Goal: Information Seeking & Learning: Learn about a topic

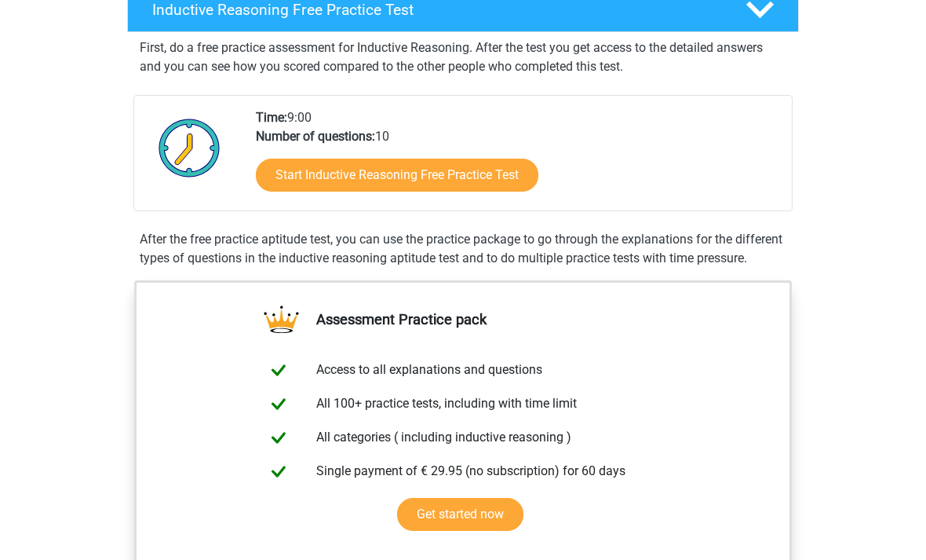
scroll to position [272, 0]
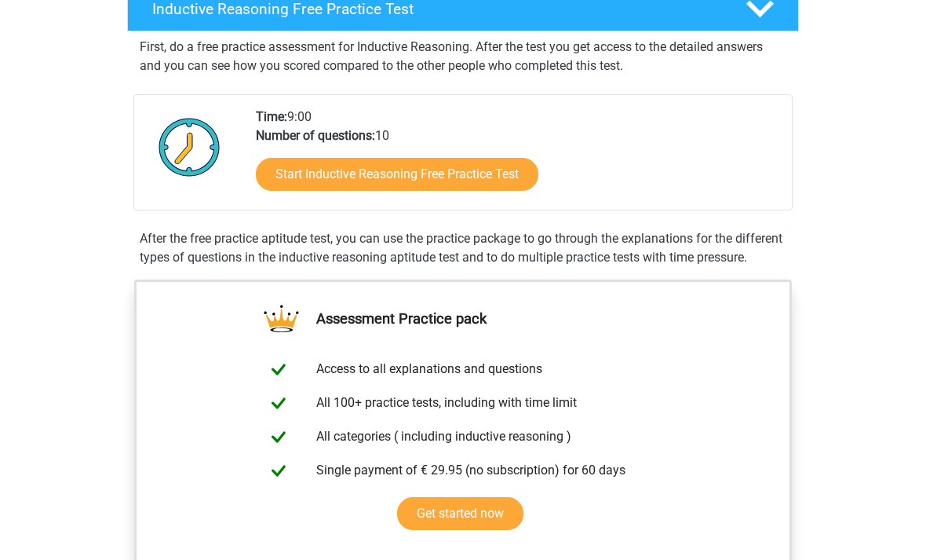
click at [470, 172] on link "Start Inductive Reasoning Free Practice Test" at bounding box center [397, 174] width 283 height 33
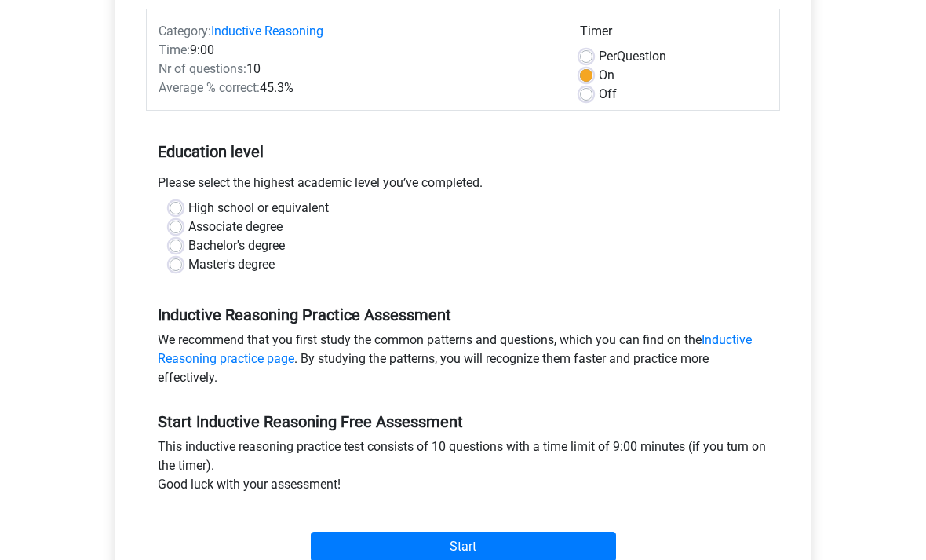
scroll to position [193, 0]
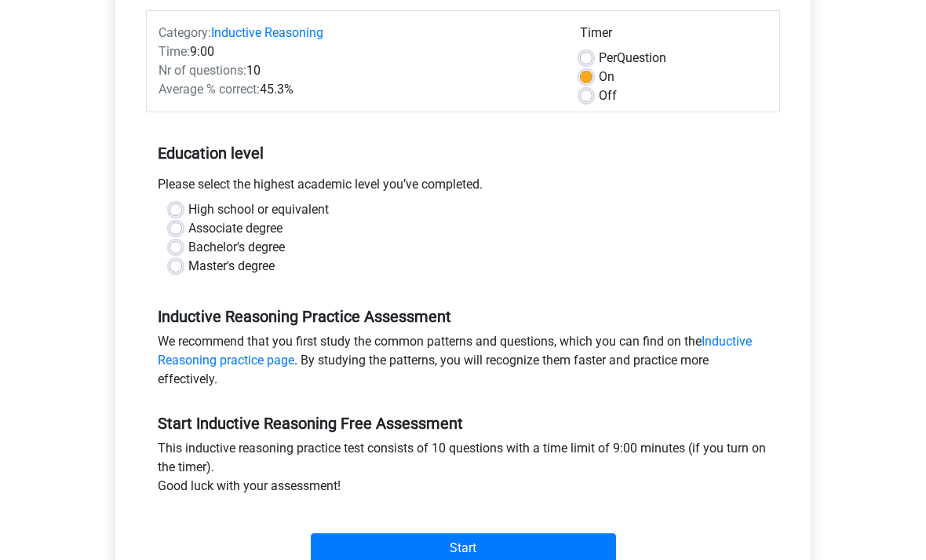
click at [285, 244] on label "Bachelor's degree" at bounding box center [236, 248] width 97 height 19
click at [182, 244] on input "Bachelor's degree" at bounding box center [176, 247] width 13 height 16
radio input "true"
click at [600, 559] on input "Start" at bounding box center [463, 549] width 305 height 30
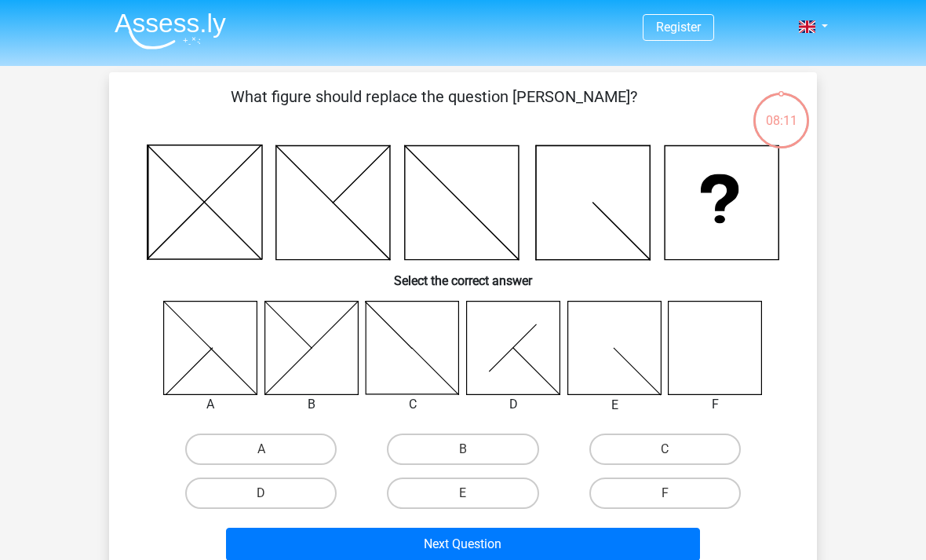
click at [725, 358] on icon at bounding box center [715, 347] width 93 height 93
click at [680, 499] on label "F" at bounding box center [666, 492] width 152 height 31
click at [675, 499] on input "F" at bounding box center [670, 498] width 10 height 10
radio input "true"
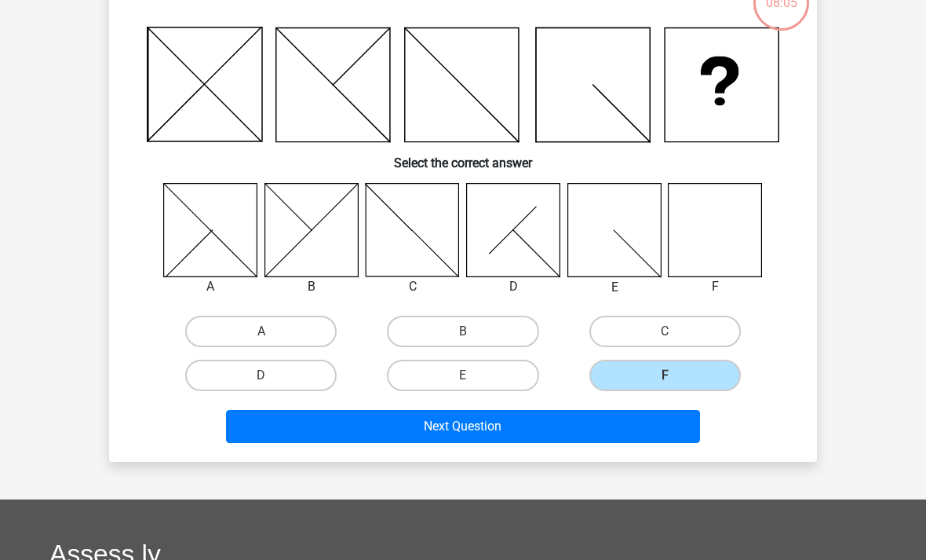
scroll to position [118, 0]
click at [586, 425] on button "Next Question" at bounding box center [463, 426] width 475 height 33
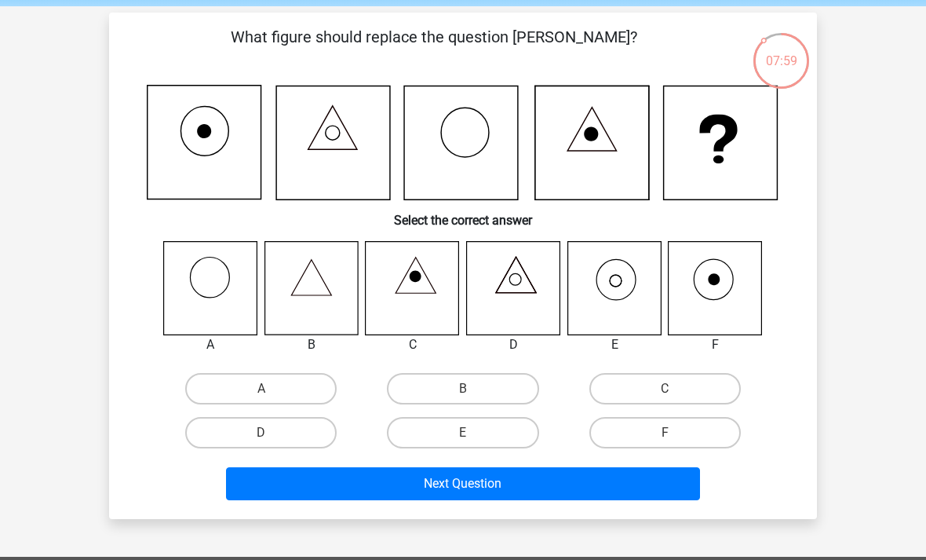
scroll to position [59, 0]
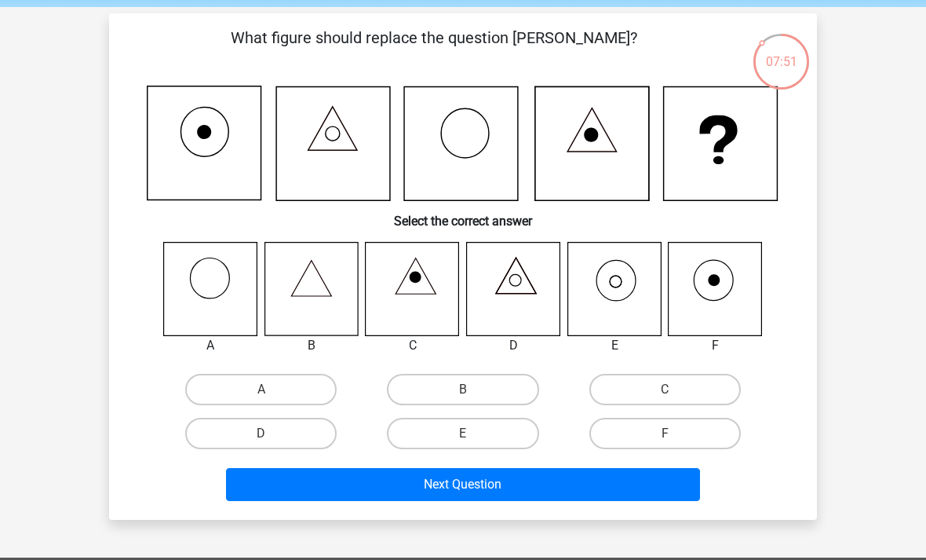
click at [622, 290] on icon at bounding box center [614, 288] width 93 height 93
click at [615, 283] on icon at bounding box center [614, 288] width 93 height 93
click at [486, 433] on label "E" at bounding box center [463, 433] width 152 height 31
click at [473, 433] on input "E" at bounding box center [468, 438] width 10 height 10
radio input "true"
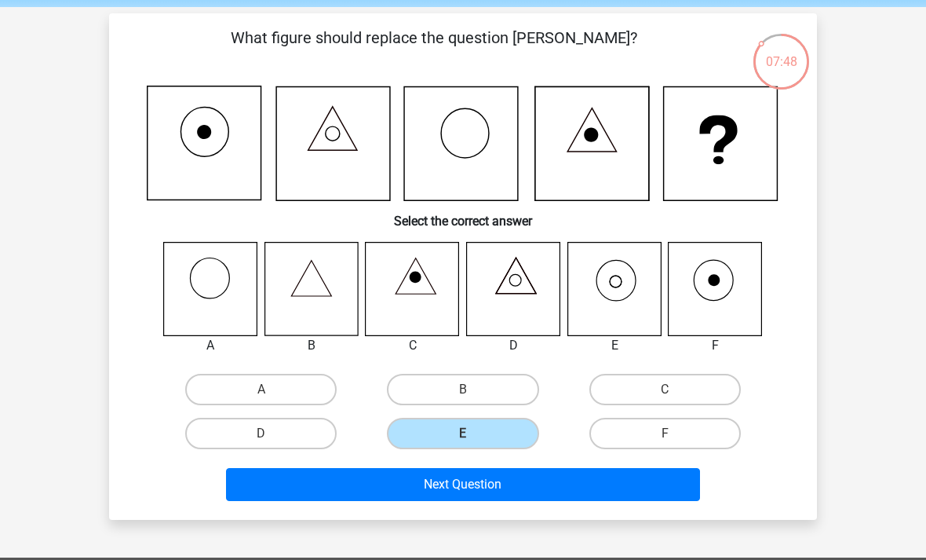
click at [557, 484] on button "Next Question" at bounding box center [463, 484] width 475 height 33
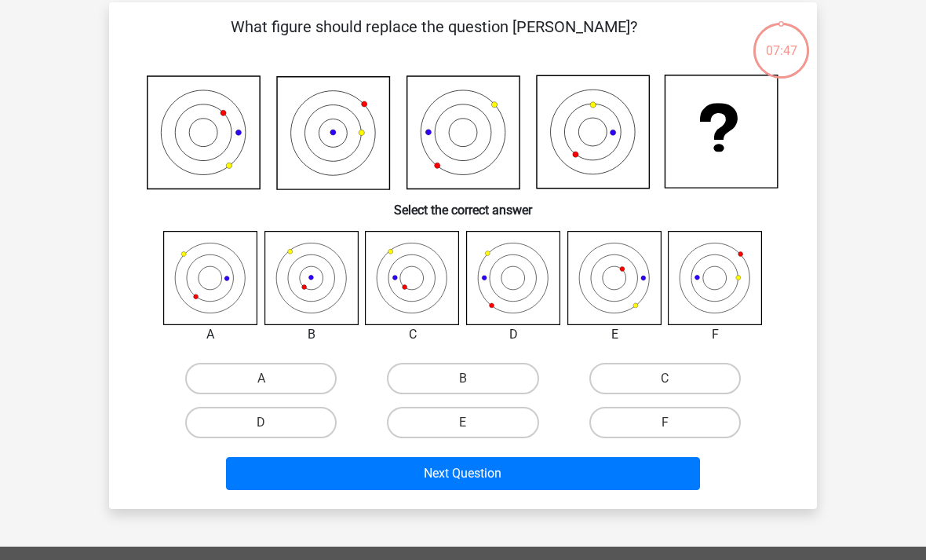
scroll to position [72, 0]
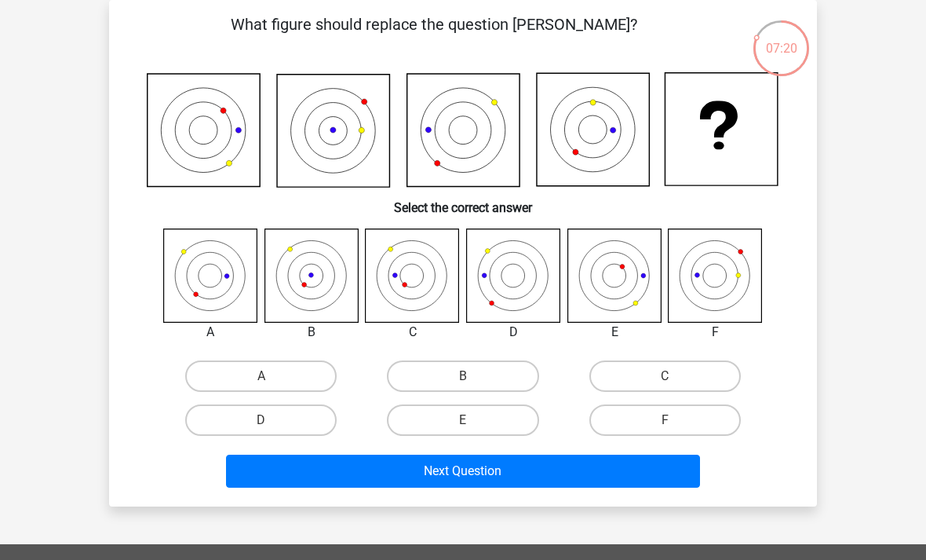
click at [707, 430] on label "F" at bounding box center [666, 419] width 152 height 31
click at [675, 430] on input "F" at bounding box center [670, 425] width 10 height 10
radio input "true"
click at [689, 472] on button "Next Question" at bounding box center [463, 471] width 475 height 33
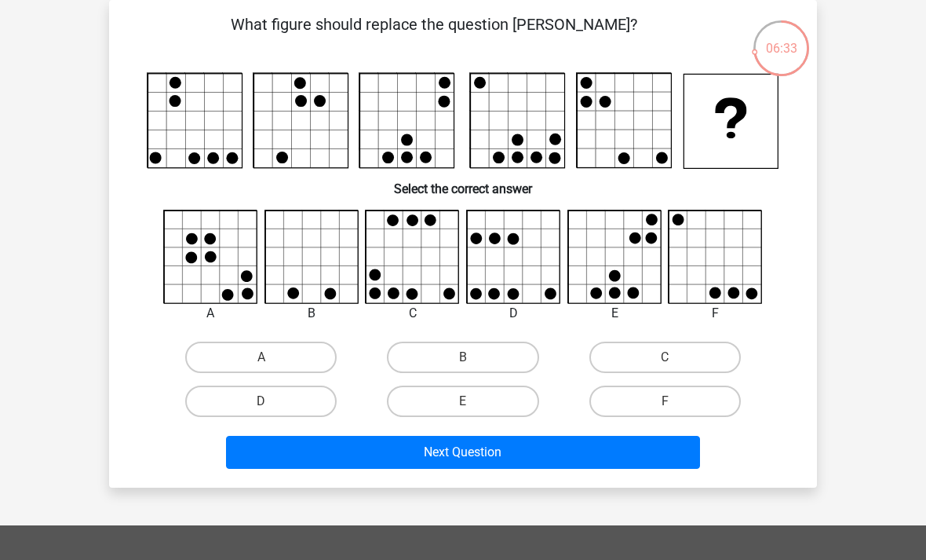
click at [517, 407] on label "E" at bounding box center [463, 400] width 152 height 31
click at [473, 407] on input "E" at bounding box center [468, 406] width 10 height 10
radio input "true"
click at [528, 460] on button "Next Question" at bounding box center [463, 452] width 475 height 33
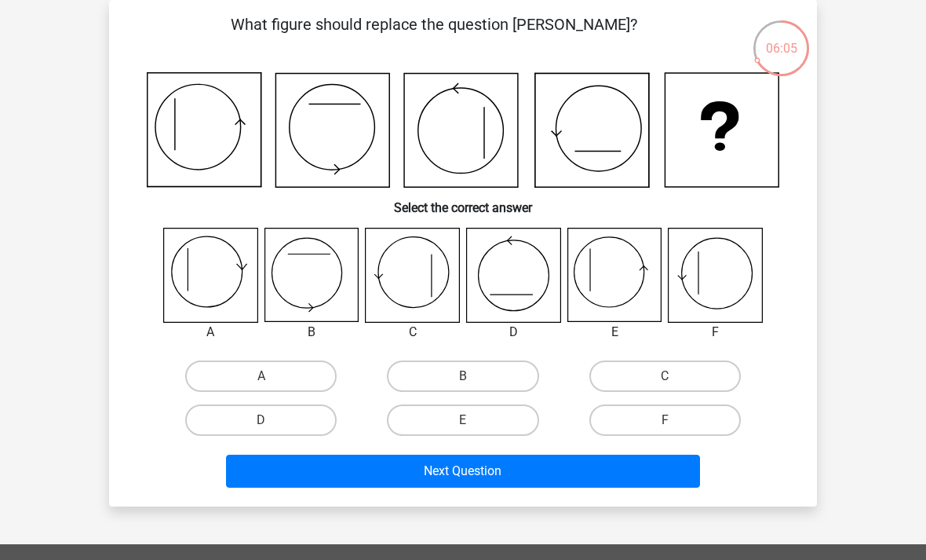
click at [305, 279] on icon at bounding box center [311, 274] width 93 height 93
click at [491, 368] on label "B" at bounding box center [463, 375] width 152 height 31
click at [473, 376] on input "B" at bounding box center [468, 381] width 10 height 10
radio input "true"
click at [541, 475] on button "Next Question" at bounding box center [463, 471] width 475 height 33
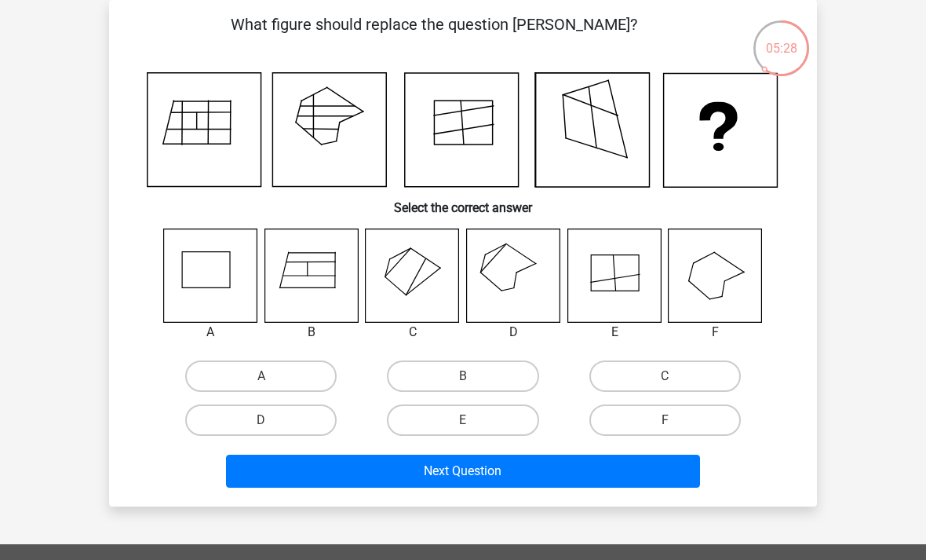
click at [522, 272] on icon at bounding box center [513, 274] width 93 height 93
click at [509, 268] on icon at bounding box center [513, 274] width 93 height 93
click at [281, 424] on label "D" at bounding box center [261, 419] width 152 height 31
click at [272, 424] on input "D" at bounding box center [266, 425] width 10 height 10
radio input "true"
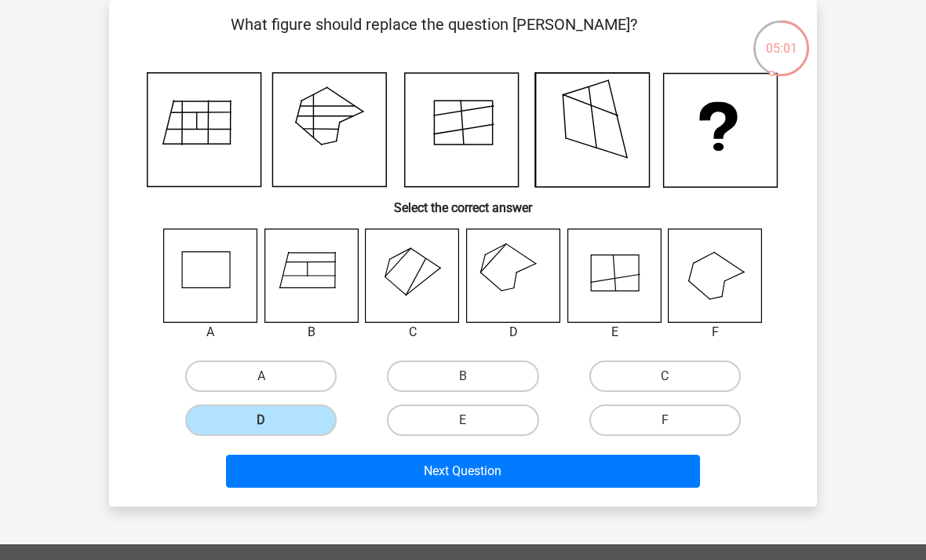
click at [462, 473] on button "Next Question" at bounding box center [463, 471] width 475 height 33
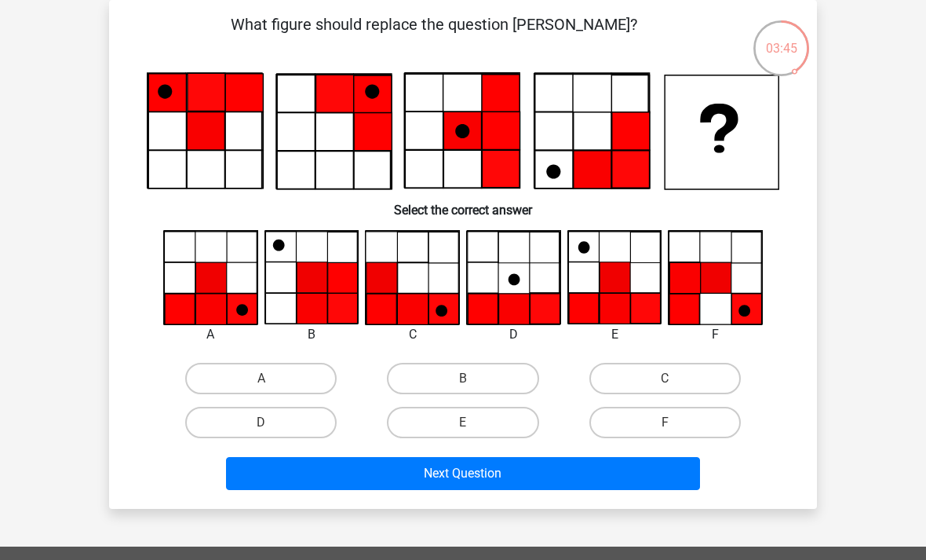
click at [666, 420] on label "F" at bounding box center [666, 422] width 152 height 31
click at [666, 422] on input "F" at bounding box center [670, 427] width 10 height 10
radio input "true"
click at [621, 485] on button "Next Question" at bounding box center [463, 473] width 475 height 33
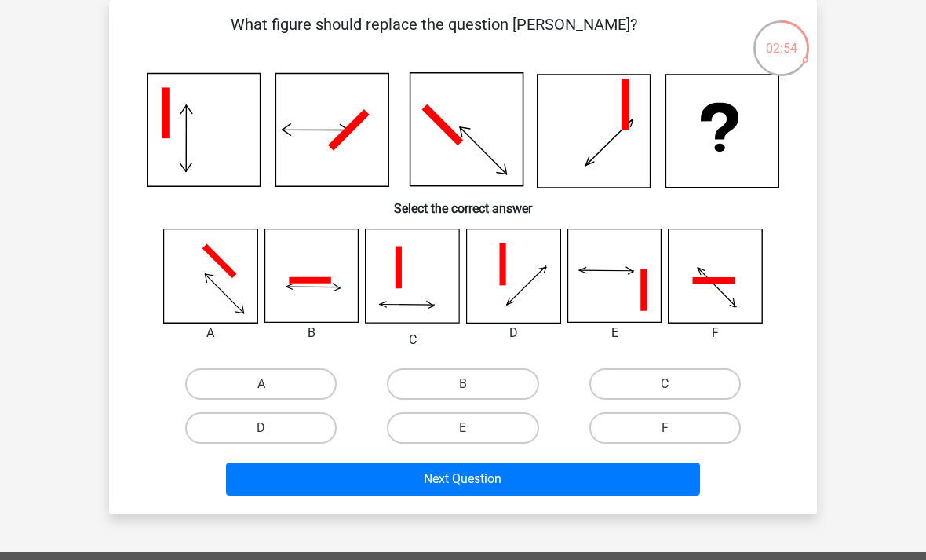
click at [497, 382] on label "B" at bounding box center [463, 383] width 152 height 31
click at [473, 384] on input "B" at bounding box center [468, 389] width 10 height 10
radio input "true"
click at [561, 481] on button "Next Question" at bounding box center [463, 478] width 475 height 33
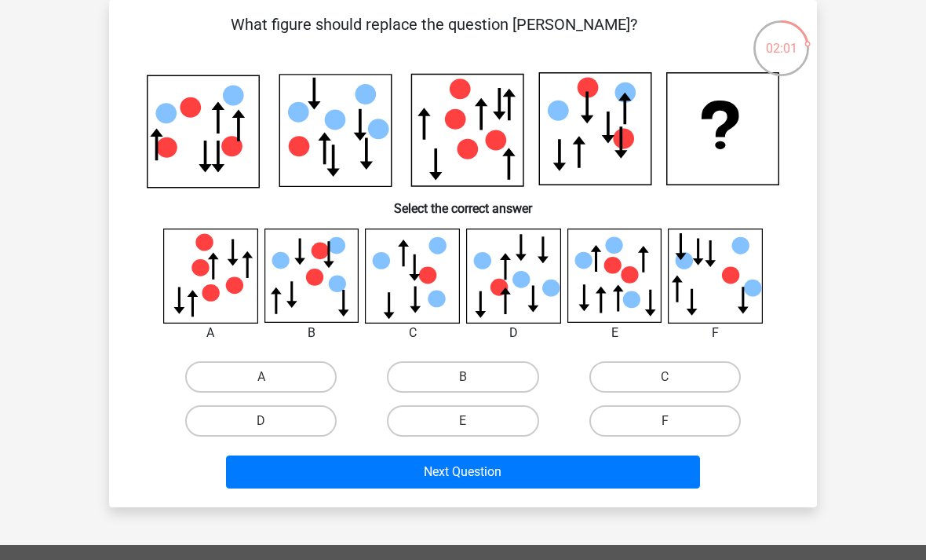
click at [415, 291] on icon at bounding box center [415, 299] width 11 height 27
click at [679, 389] on label "C" at bounding box center [666, 376] width 152 height 31
click at [675, 387] on input "C" at bounding box center [670, 382] width 10 height 10
radio input "true"
click at [623, 473] on button "Next Question" at bounding box center [463, 471] width 475 height 33
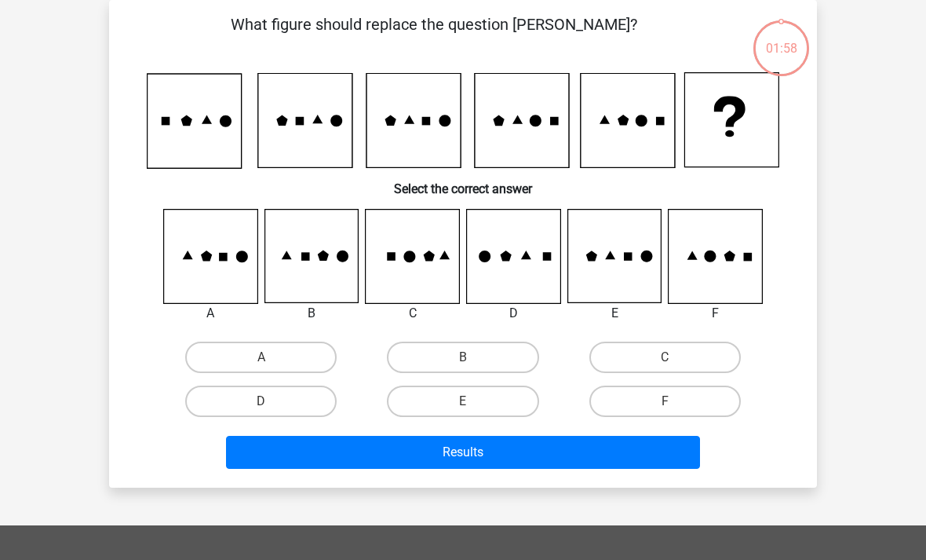
click at [678, 484] on div "What figure should replace the question mark? Select the correct answer A" at bounding box center [463, 243] width 708 height 487
click at [294, 349] on label "A" at bounding box center [261, 357] width 152 height 31
click at [272, 357] on input "A" at bounding box center [266, 362] width 10 height 10
radio input "true"
click at [467, 468] on button "Results" at bounding box center [463, 452] width 475 height 33
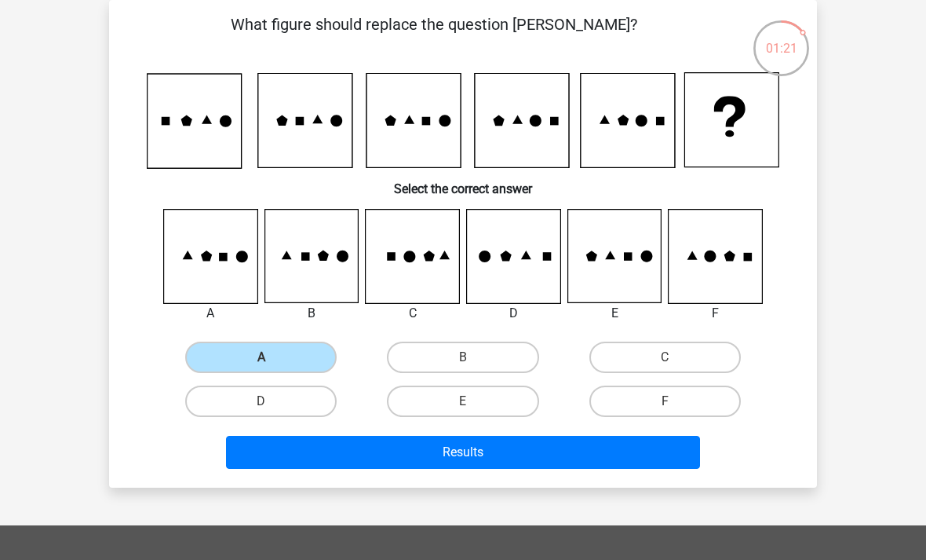
scroll to position [122, 0]
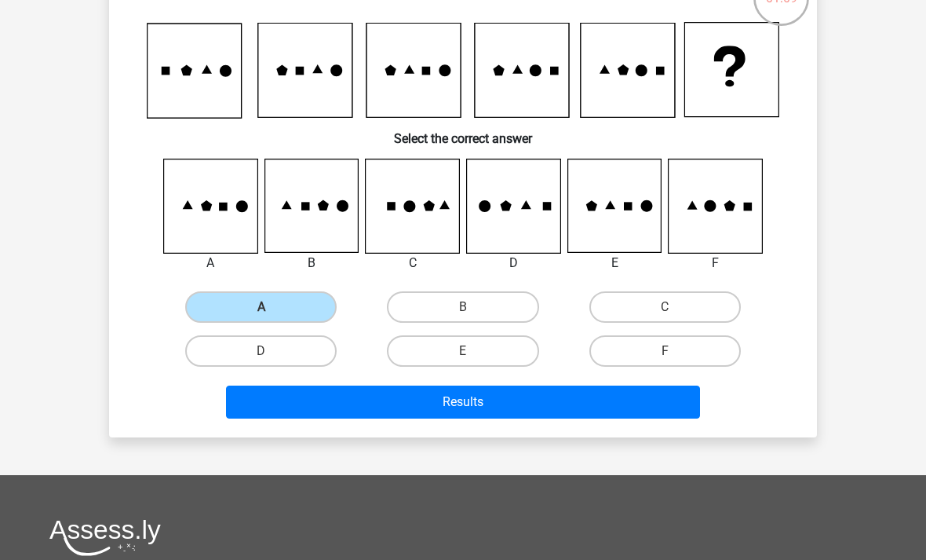
click at [228, 418] on button "Results" at bounding box center [463, 401] width 475 height 33
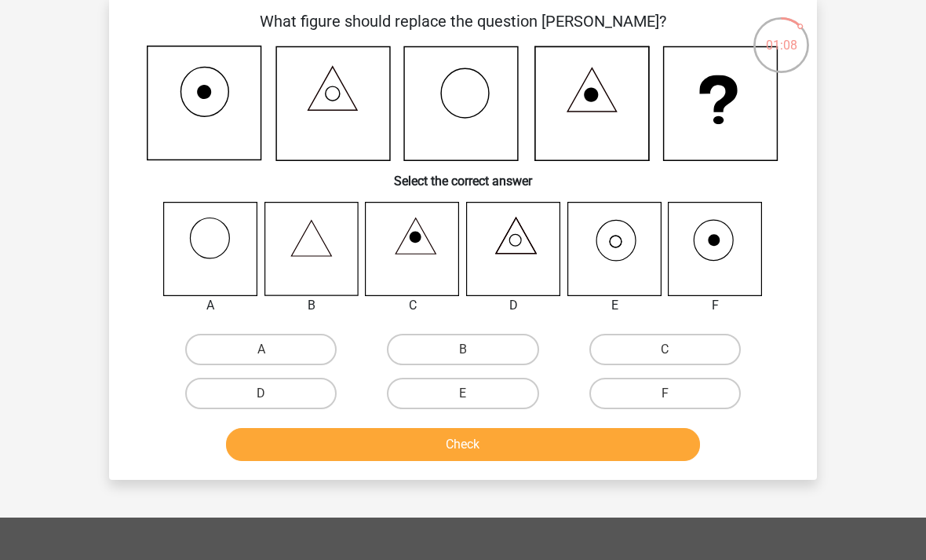
scroll to position [72, 0]
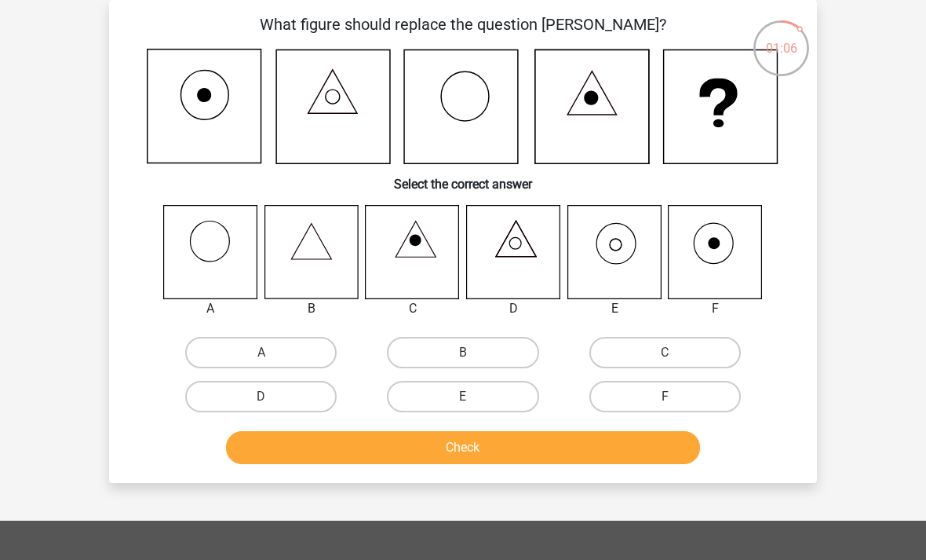
click at [643, 458] on button "Check" at bounding box center [463, 447] width 475 height 33
click at [656, 460] on button "Check" at bounding box center [463, 447] width 475 height 33
click at [623, 268] on icon at bounding box center [614, 251] width 93 height 93
click at [513, 402] on label "E" at bounding box center [463, 396] width 152 height 31
click at [473, 402] on input "E" at bounding box center [468, 401] width 10 height 10
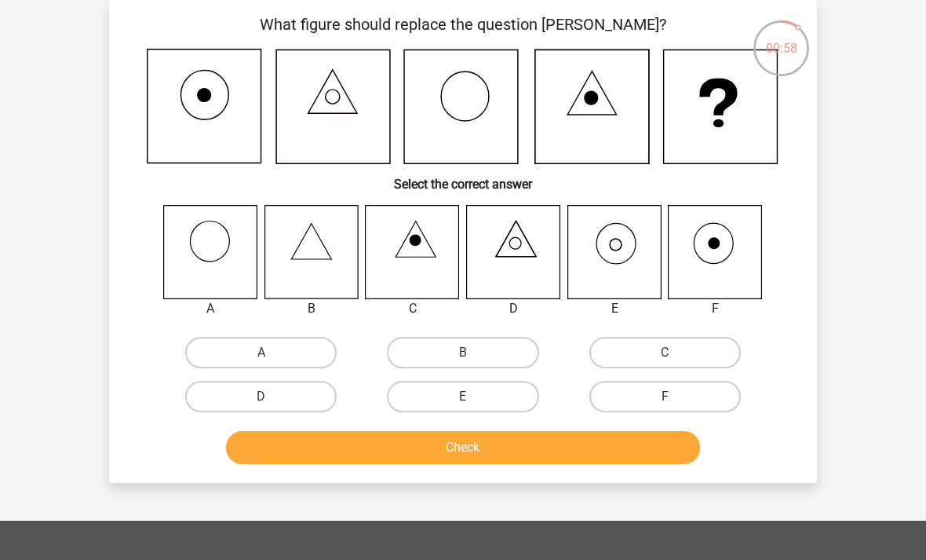
radio input "true"
click at [526, 450] on button "Check" at bounding box center [463, 447] width 475 height 33
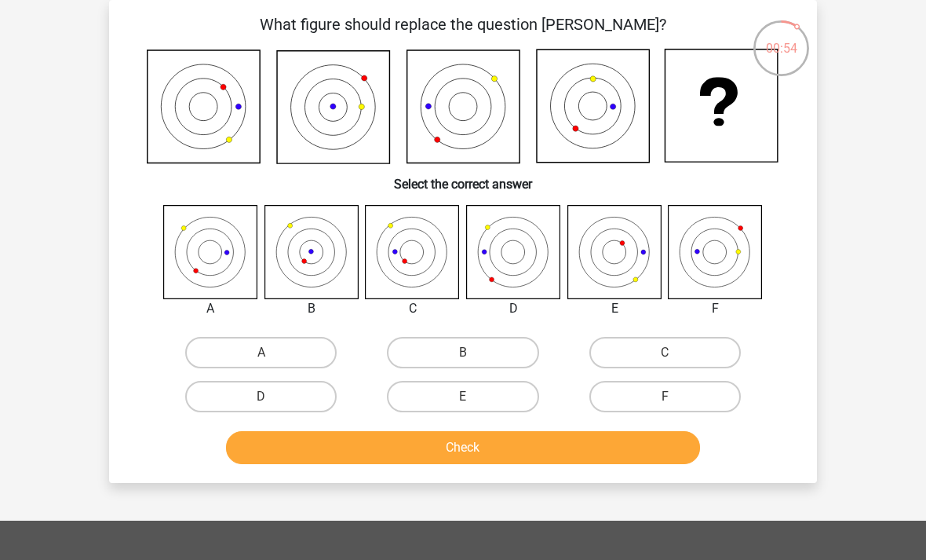
click at [655, 451] on button "Check" at bounding box center [463, 447] width 475 height 33
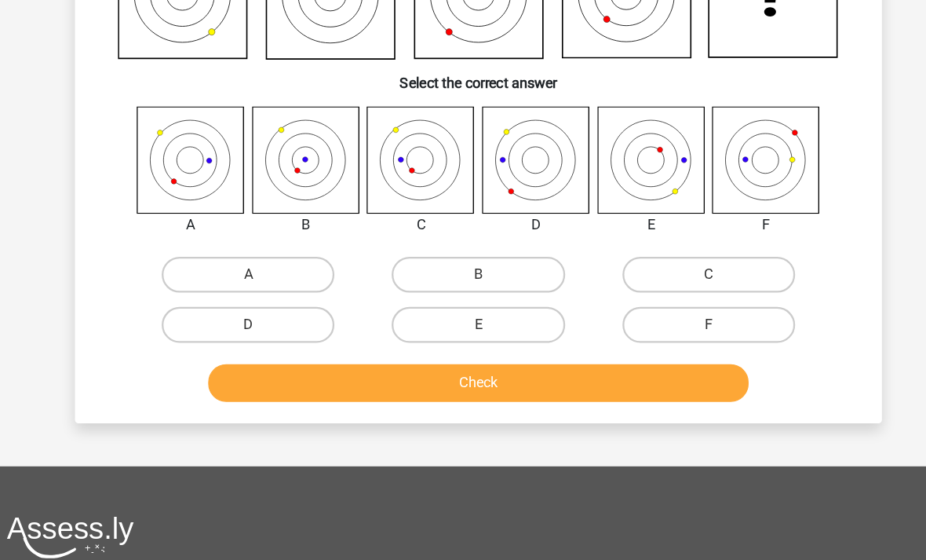
scroll to position [92, 0]
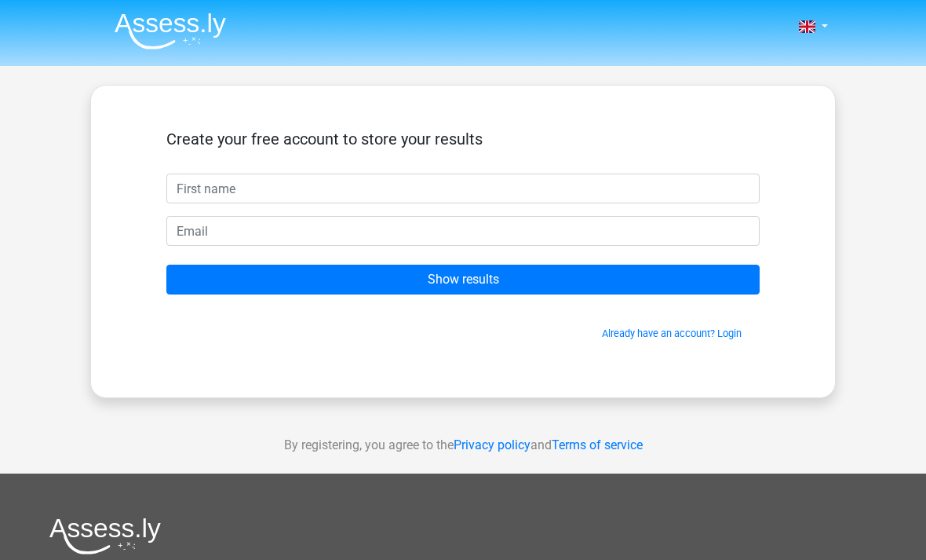
click at [370, 190] on input "text" at bounding box center [463, 188] width 594 height 30
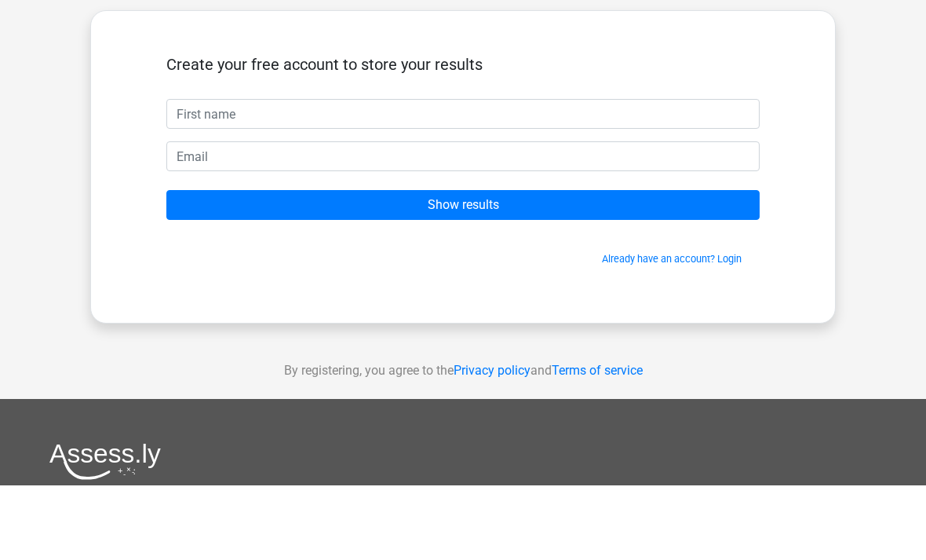
click at [850, 103] on div "Nederlands English" at bounding box center [463, 444] width 926 height 888
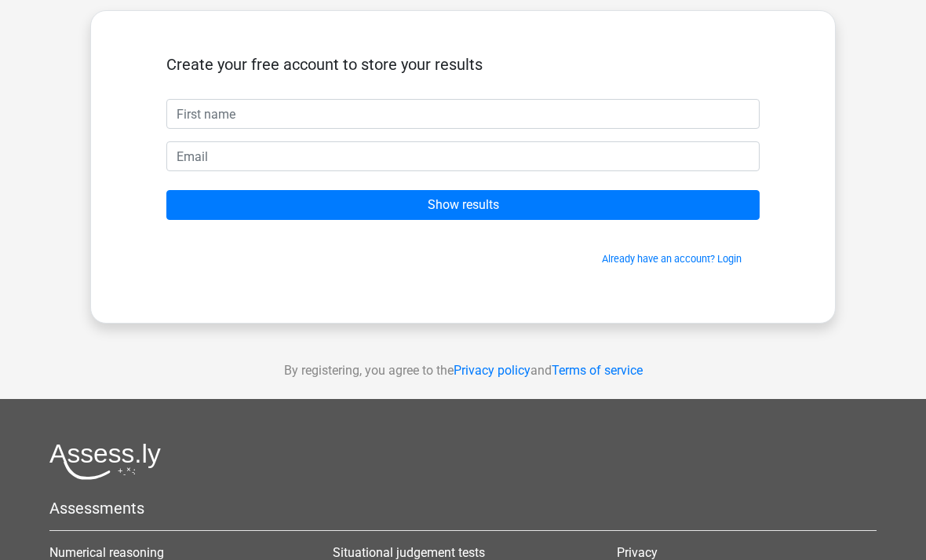
click at [725, 203] on input "Show results" at bounding box center [463, 205] width 594 height 30
click at [846, 115] on div "Nederlands English" at bounding box center [463, 369] width 926 height 888
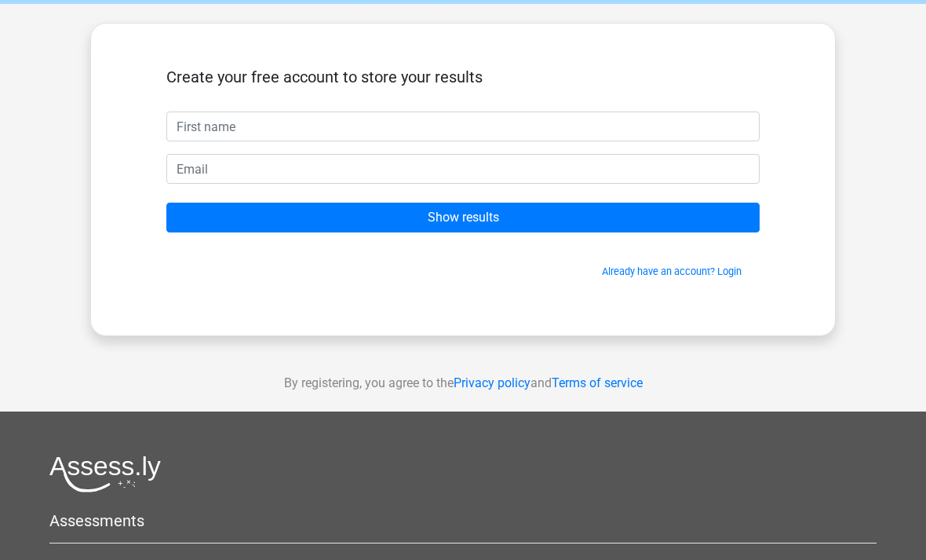
scroll to position [0, 0]
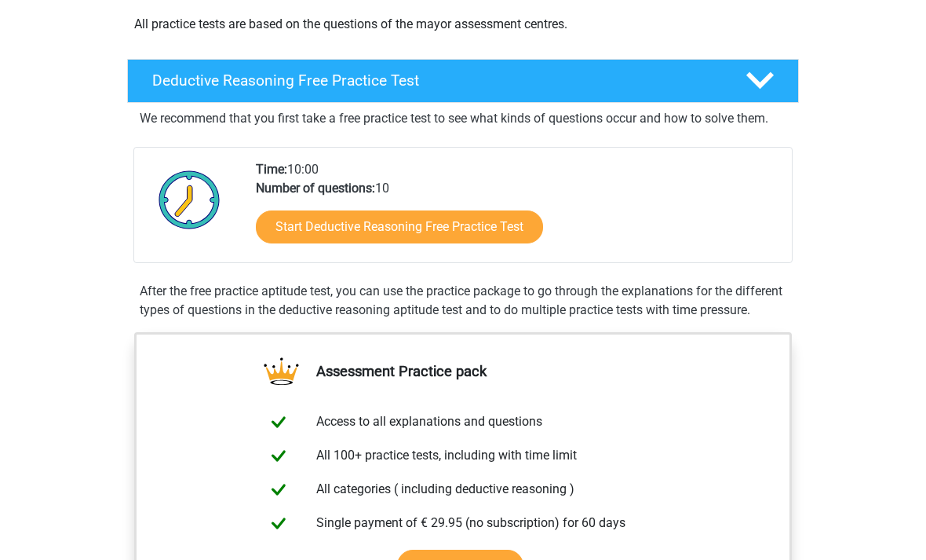
scroll to position [440, 0]
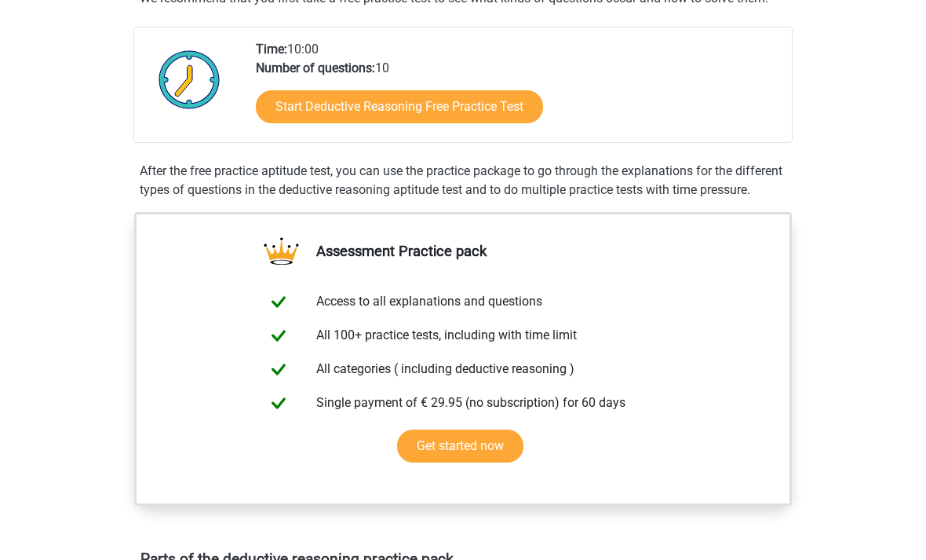
click at [51, 374] on div "Register Nederlands English" at bounding box center [463, 562] width 926 height 2004
click at [515, 115] on link "Start Deductive Reasoning Free Practice Test" at bounding box center [399, 106] width 287 height 33
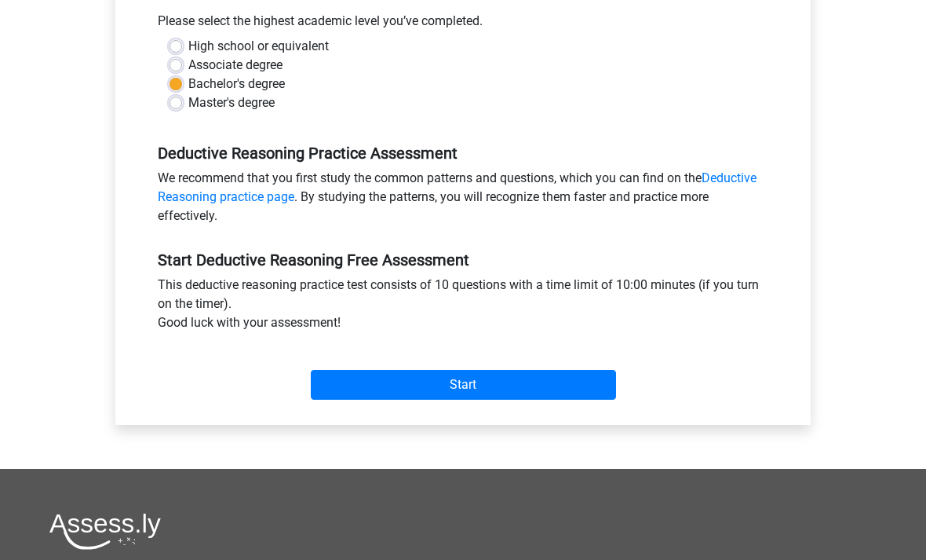
scroll to position [391, 0]
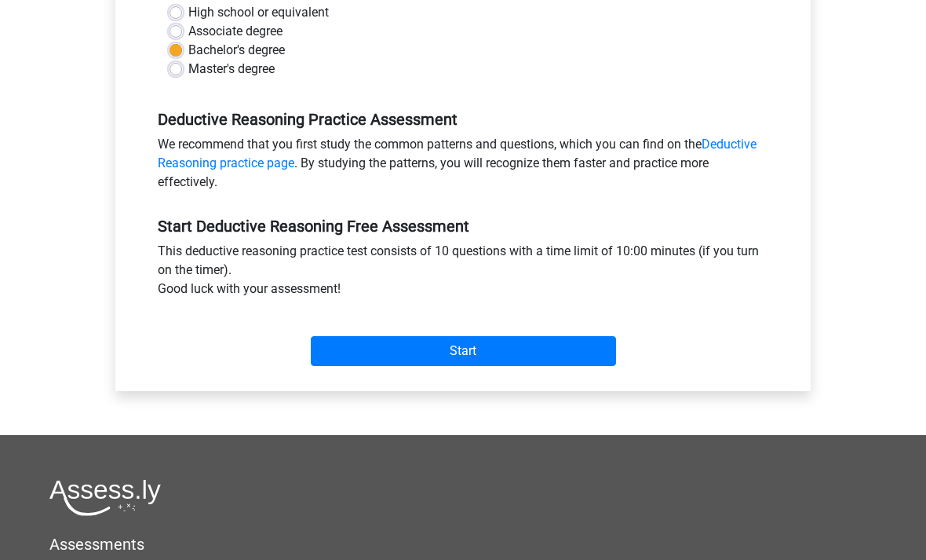
click at [593, 351] on input "Start" at bounding box center [463, 351] width 305 height 30
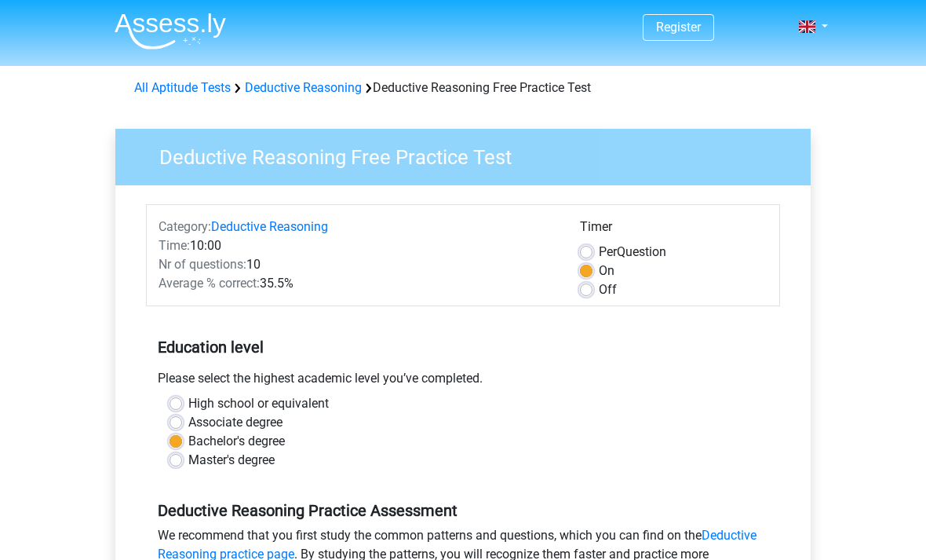
scroll to position [441, 0]
